Goal: Navigation & Orientation: Find specific page/section

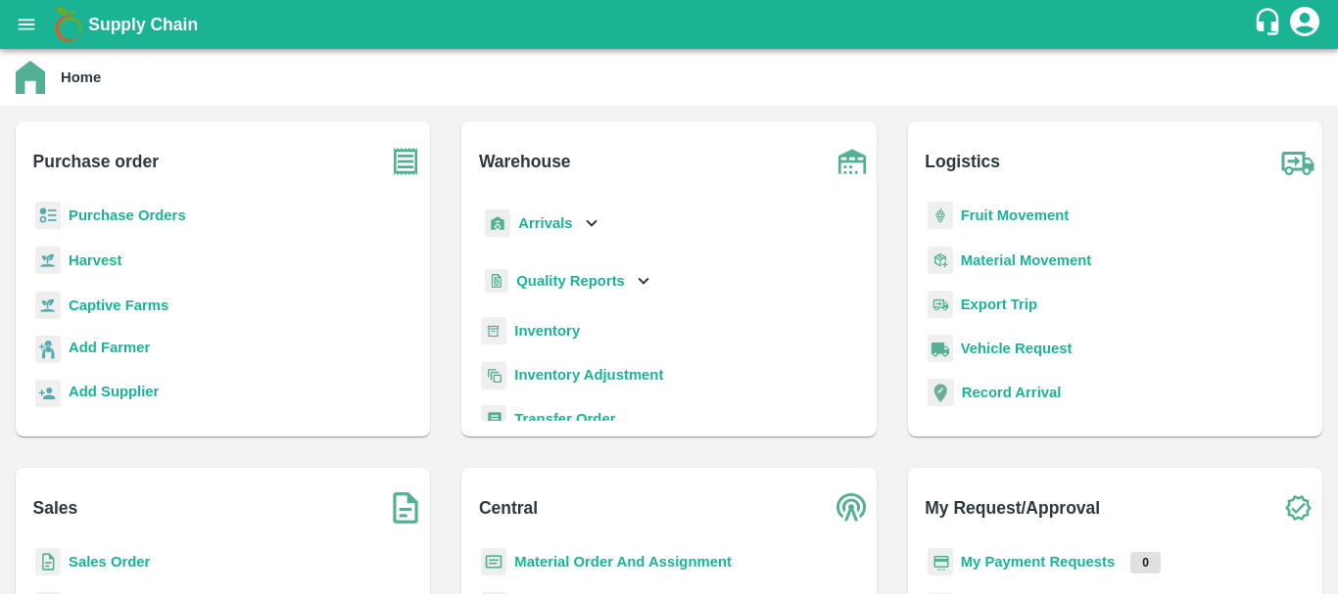
click at [525, 217] on b "Arrivals" at bounding box center [545, 223] width 54 height 16
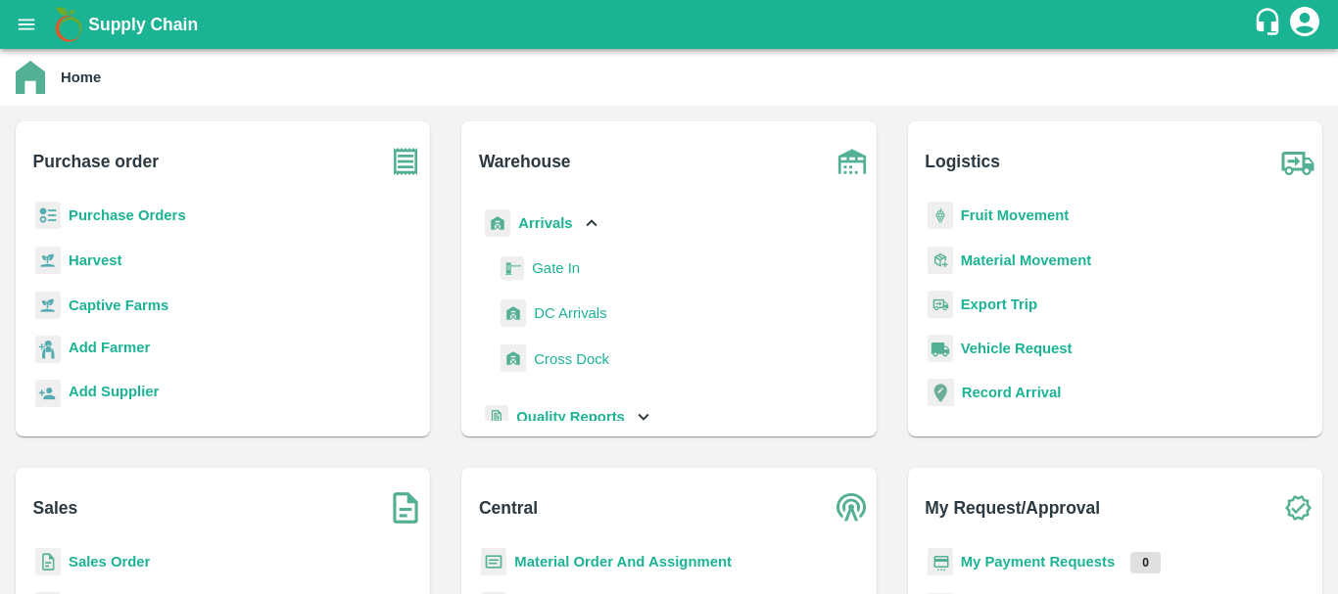
click at [567, 310] on span "DC Arrivals" at bounding box center [570, 314] width 72 height 22
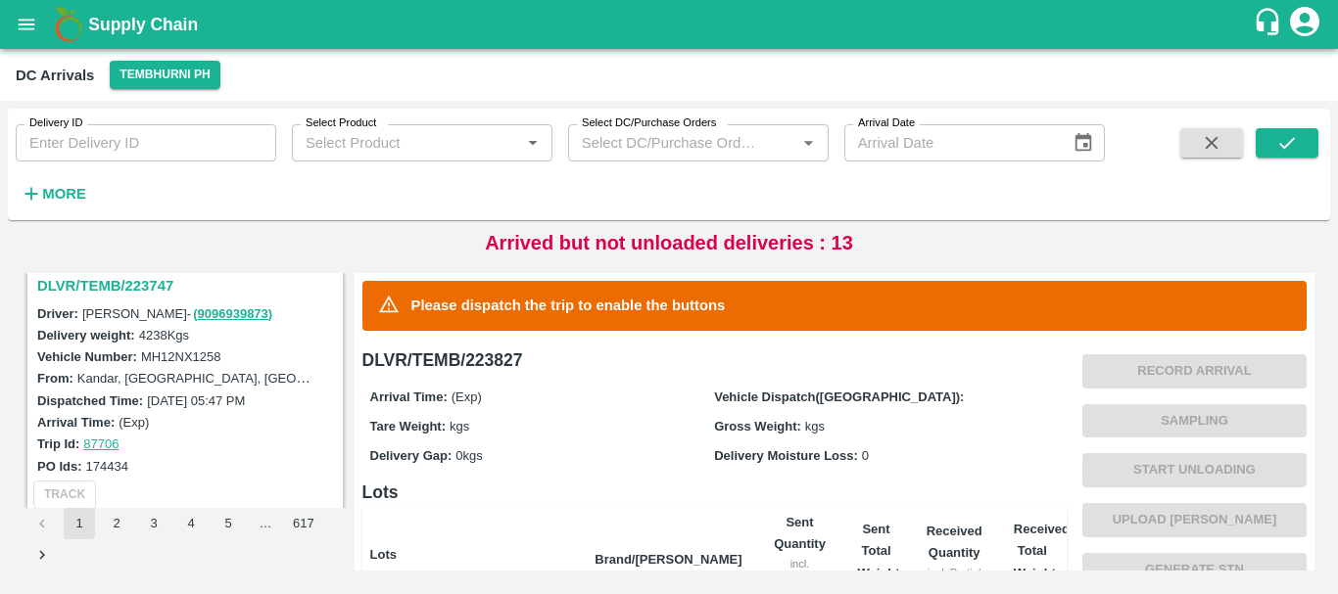
scroll to position [6091, 0]
click at [124, 290] on h3 "DLVR/TEMB/223747" at bounding box center [188, 286] width 302 height 25
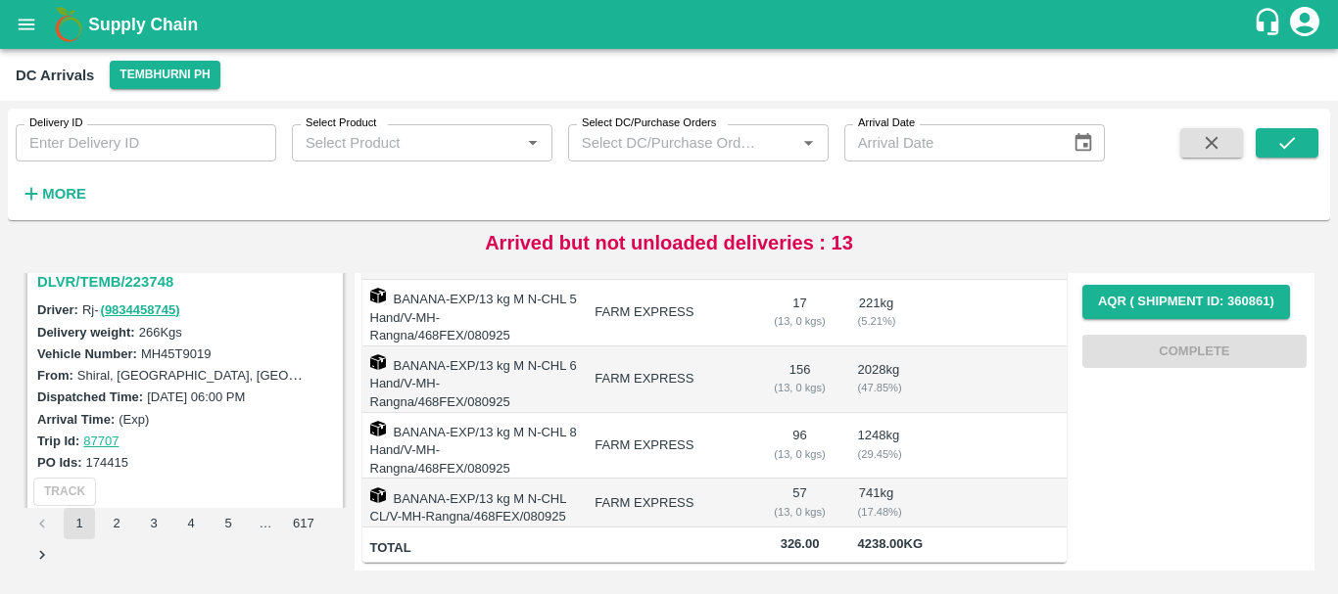
scroll to position [5838, 0]
click at [140, 284] on h3 "DLVR/TEMB/223748" at bounding box center [188, 282] width 302 height 25
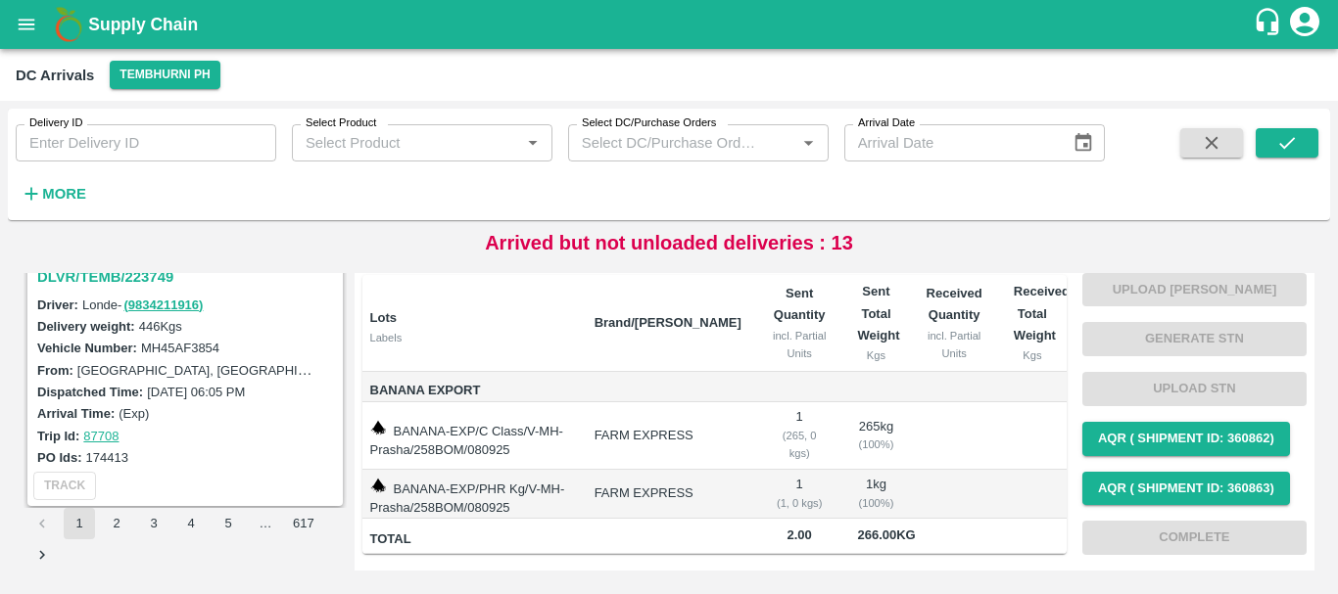
scroll to position [5587, 0]
click at [133, 285] on h3 "DLVR/TEMB/223749" at bounding box center [188, 277] width 302 height 25
